Goal: Navigation & Orientation: Find specific page/section

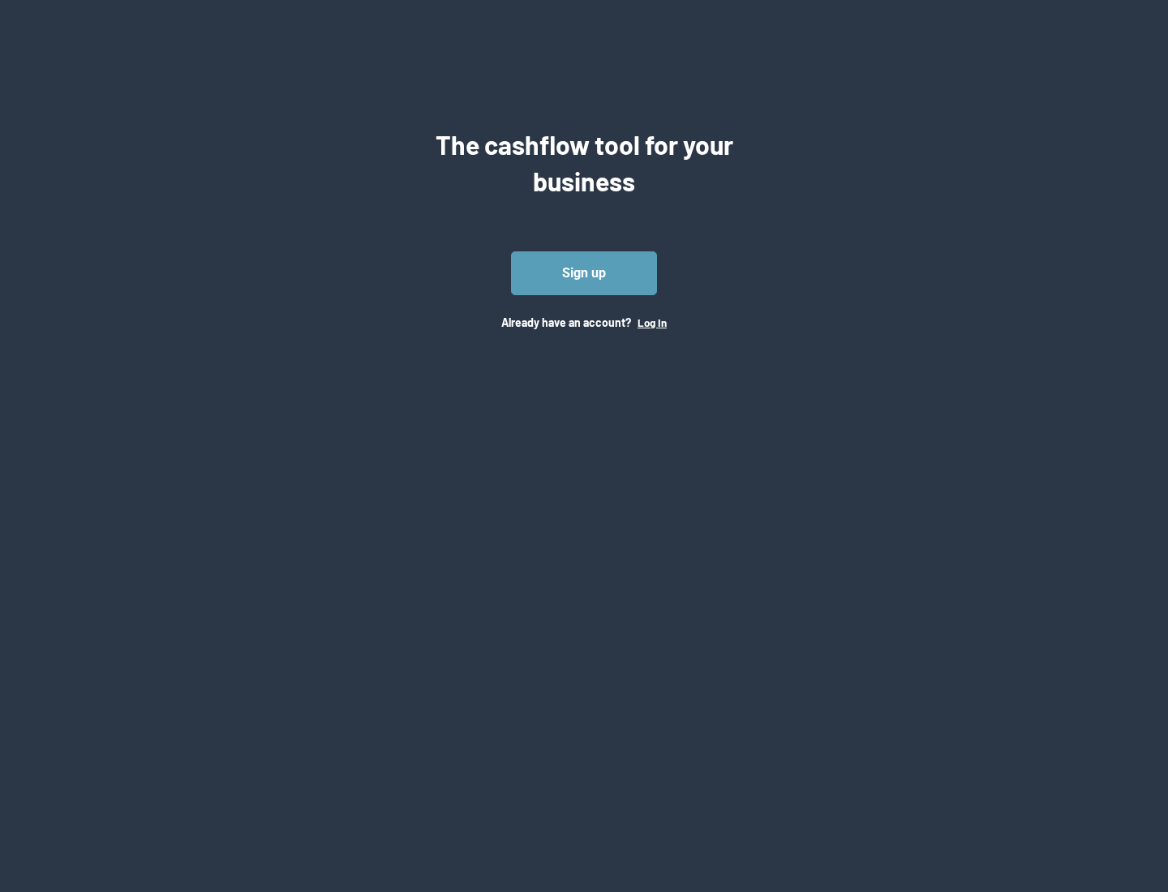
click at [651, 322] on button "Log In" at bounding box center [651, 322] width 29 height 13
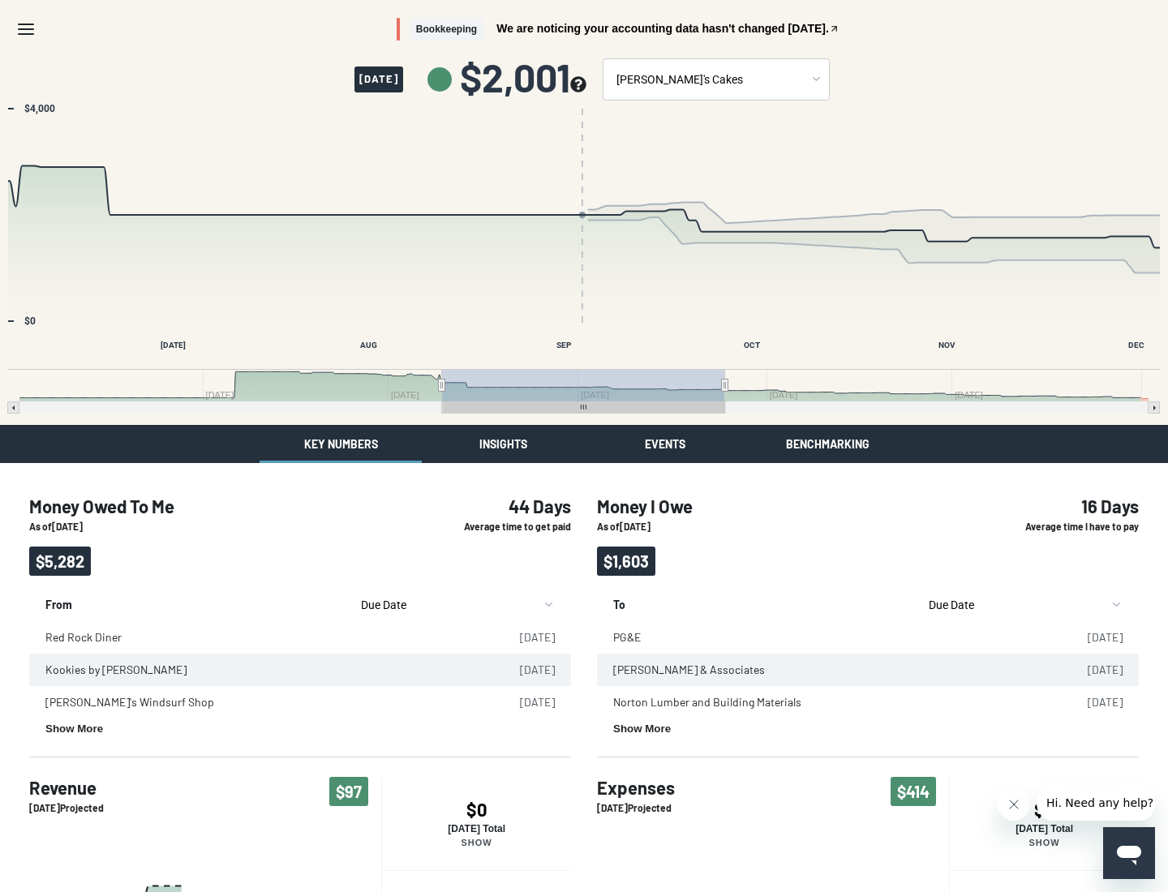
click at [503, 444] on button "Insights" at bounding box center [503, 444] width 162 height 38
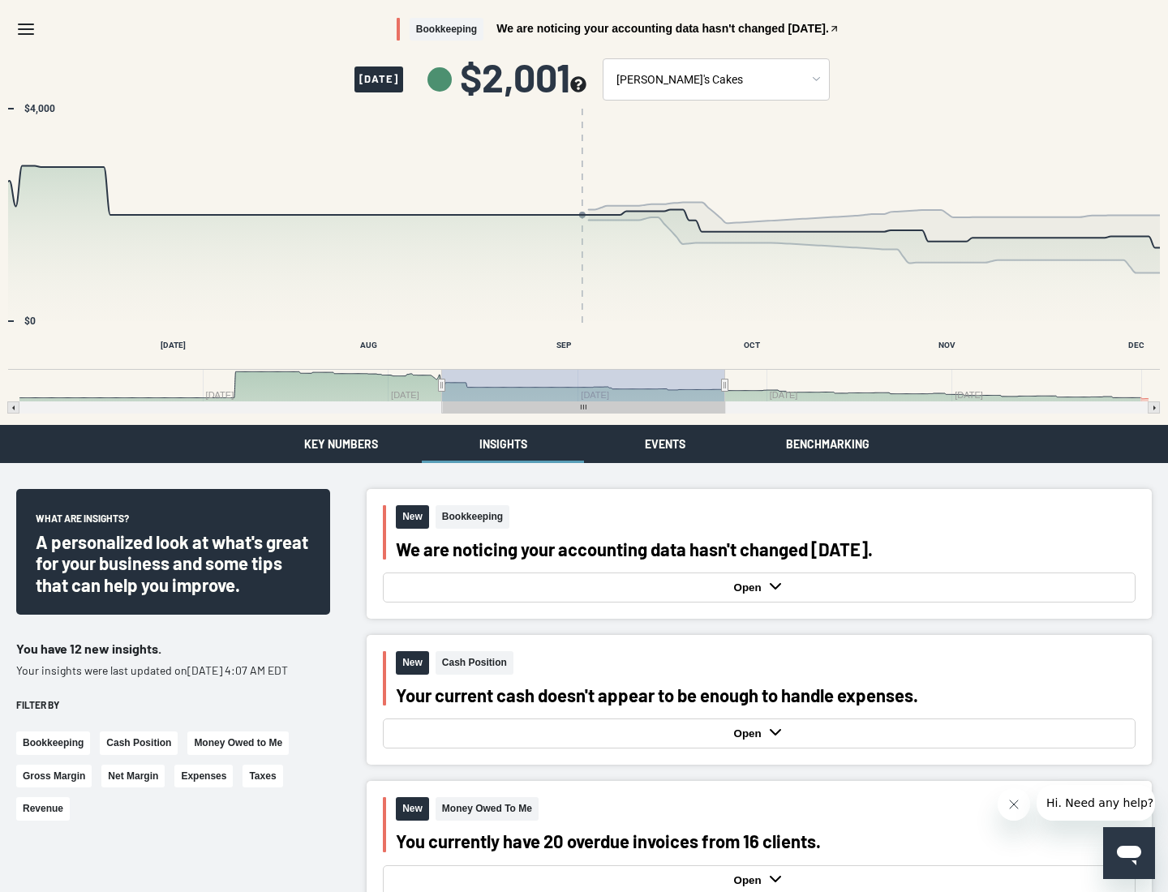
click at [665, 444] on button "Events" at bounding box center [665, 444] width 162 height 38
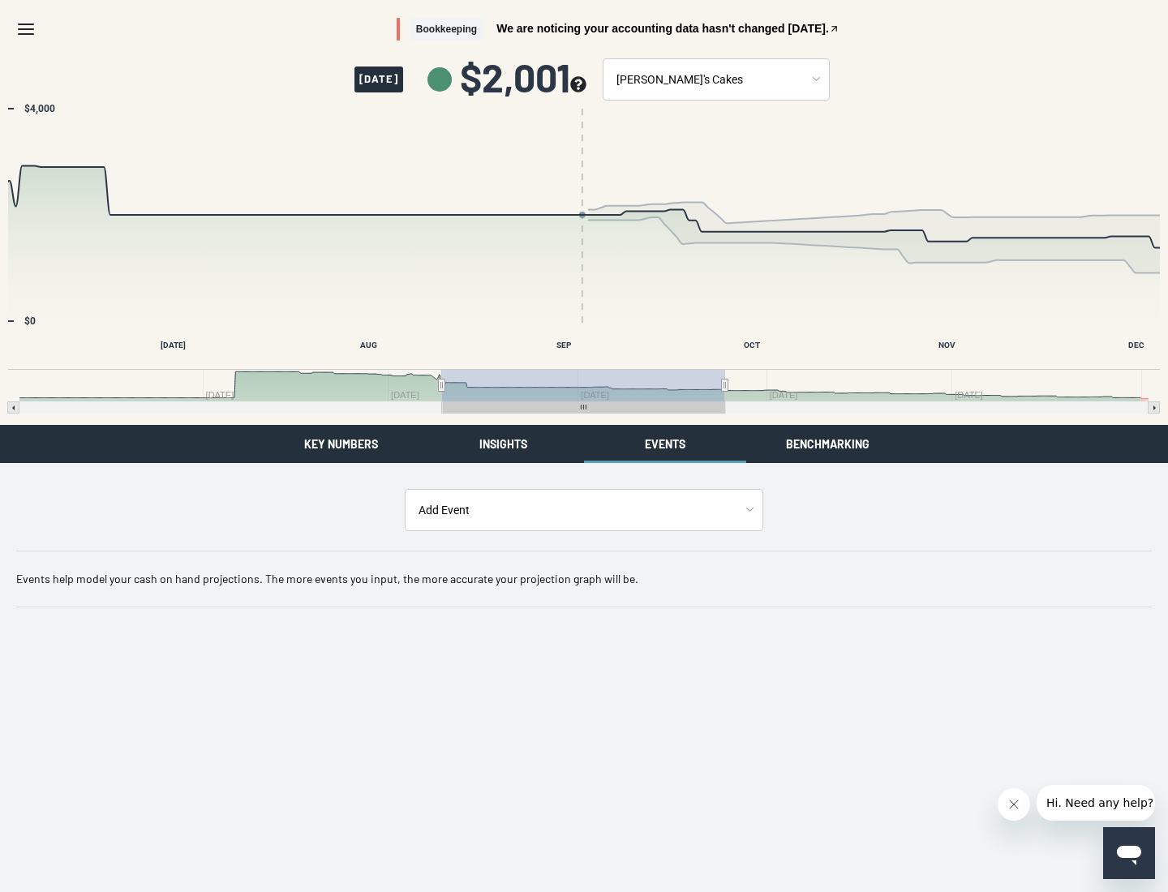
click at [827, 444] on button "Benchmarking" at bounding box center [827, 444] width 162 height 38
